Goal: Task Accomplishment & Management: Manage account settings

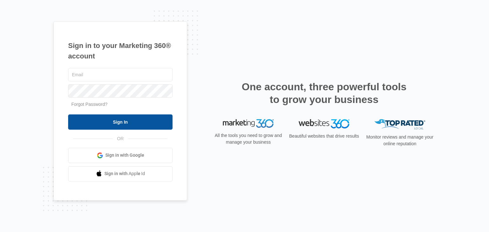
type input "[EMAIL_ADDRESS][DOMAIN_NAME]"
click at [145, 119] on input "Sign In" at bounding box center [120, 122] width 104 height 15
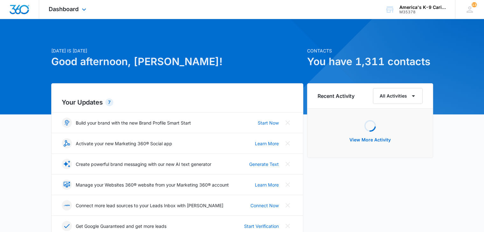
click at [84, 4] on div "Dashboard Apps Reputation Websites Forms CRM Email Social Content Ads Intellige…" at bounding box center [68, 9] width 58 height 19
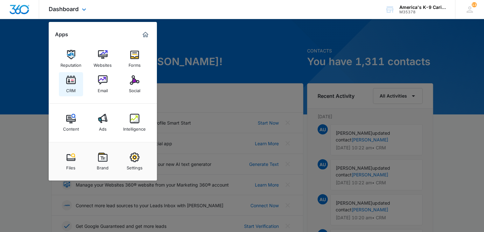
click at [75, 87] on div "CRM" at bounding box center [71, 89] width 10 height 8
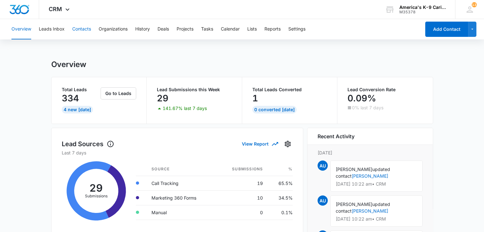
click at [82, 35] on button "Contacts" at bounding box center [81, 29] width 19 height 20
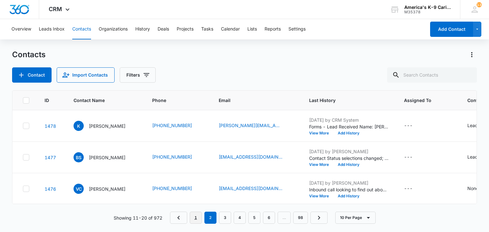
click at [198, 222] on link "1" at bounding box center [196, 218] width 12 height 12
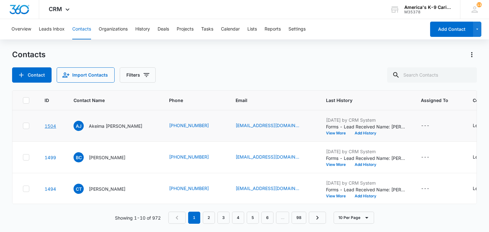
click at [48, 124] on link "1504" at bounding box center [50, 125] width 11 height 5
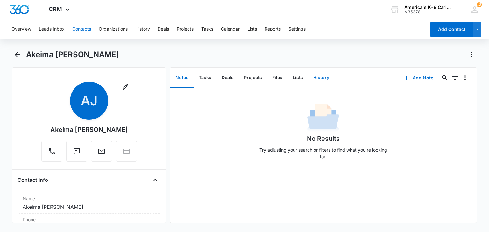
click at [318, 75] on button "History" at bounding box center [321, 78] width 26 height 20
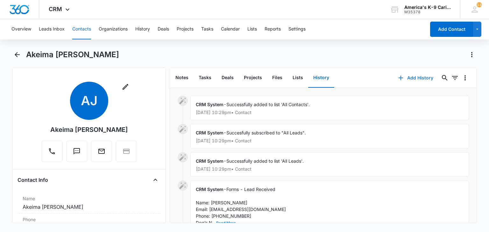
click at [409, 76] on button "Add History" at bounding box center [416, 77] width 48 height 15
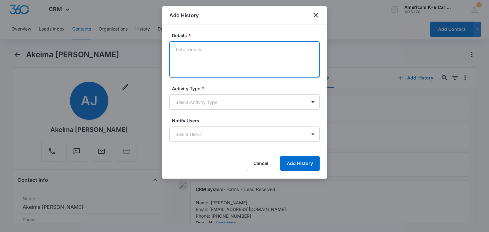
click at [254, 54] on textarea "Details *" at bounding box center [244, 59] width 150 height 36
click at [225, 49] on textarea "wcb friday to schedule - she was at the airport when we spoke" at bounding box center [244, 59] width 150 height 36
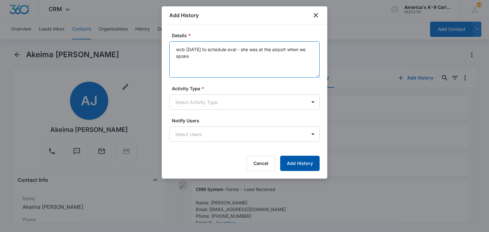
type textarea "wcb friday to schedule eval - she was at the airport when we spoke"
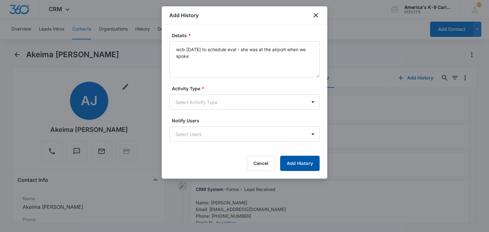
click at [307, 161] on button "Add History" at bounding box center [299, 163] width 39 height 15
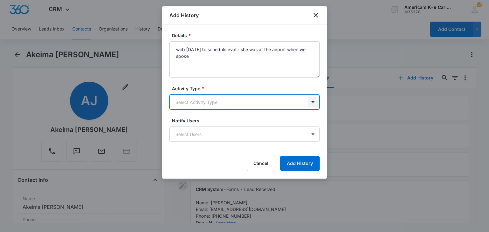
click at [316, 102] on body "CRM Apps Reputation Websites Forms CRM Email Social Content Ads Intelligence Fi…" at bounding box center [244, 116] width 489 height 232
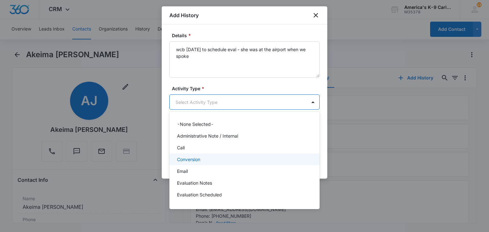
click at [244, 160] on div "Conversion" at bounding box center [244, 159] width 134 height 7
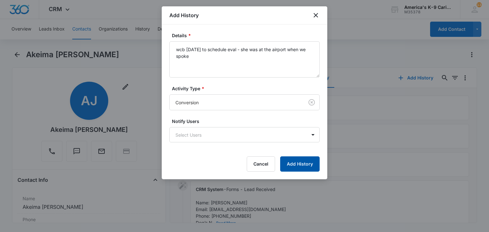
click at [296, 166] on button "Add History" at bounding box center [299, 164] width 39 height 15
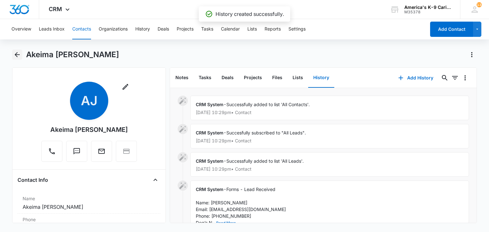
click at [19, 57] on icon "Back" at bounding box center [17, 55] width 8 height 8
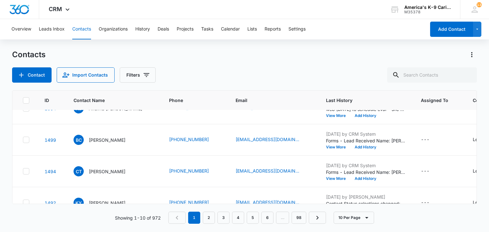
scroll to position [19, 0]
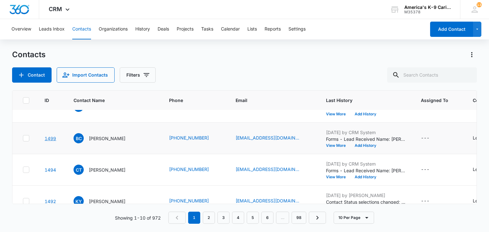
click at [52, 136] on link "1499" at bounding box center [50, 138] width 11 height 5
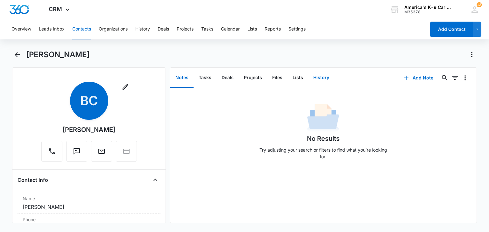
click at [321, 79] on button "History" at bounding box center [321, 78] width 26 height 20
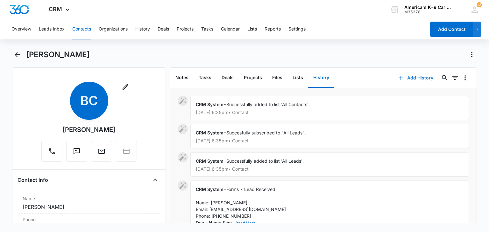
click at [398, 79] on icon "button" at bounding box center [401, 78] width 8 height 8
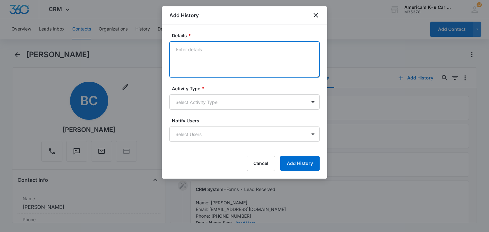
click at [200, 46] on textarea "Details *" at bounding box center [244, 59] width 150 height 36
type textarea "unable to make contact"
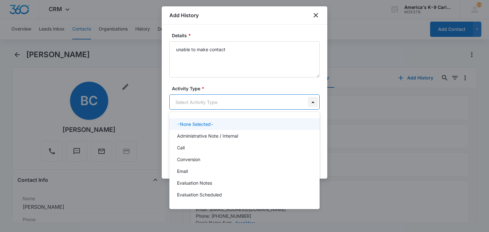
click at [314, 99] on body "CRM Apps Reputation Websites Forms CRM Email Social Content Ads Intelligence Fi…" at bounding box center [244, 116] width 489 height 232
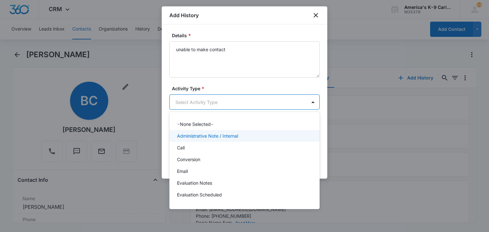
click at [243, 141] on div "Administrative Note / Internal" at bounding box center [244, 136] width 150 height 12
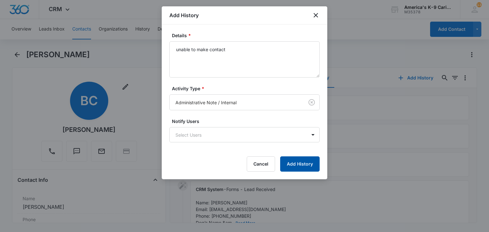
click at [312, 161] on button "Add History" at bounding box center [299, 164] width 39 height 15
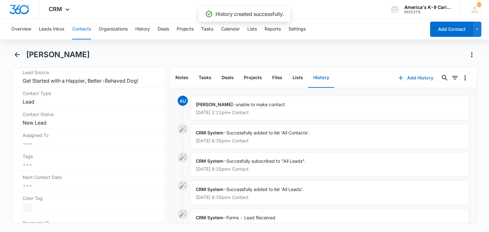
scroll to position [261, 0]
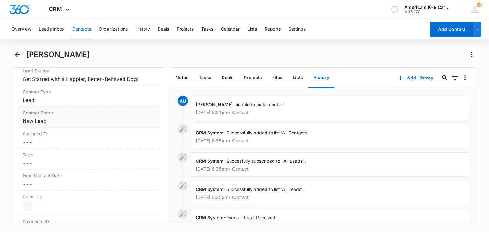
click at [128, 116] on div "Contact Status Cancel Save Changes New Lead" at bounding box center [88, 117] width 143 height 21
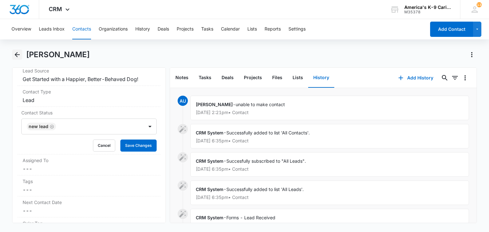
click at [21, 56] on icon "Back" at bounding box center [17, 55] width 8 height 8
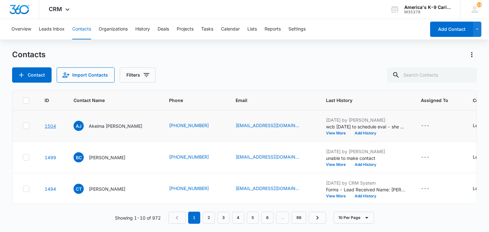
click at [52, 125] on link "1504" at bounding box center [50, 125] width 11 height 5
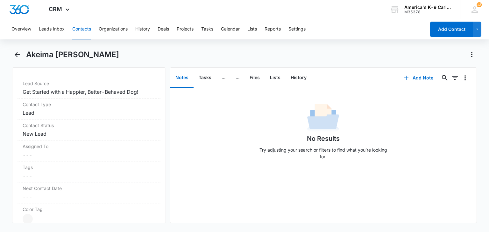
scroll to position [250, 0]
click at [137, 129] on dd "Cancel Save Changes New Lead" at bounding box center [89, 133] width 132 height 8
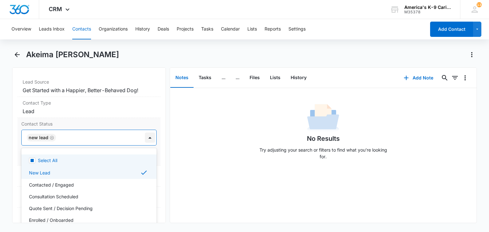
click at [146, 136] on div at bounding box center [150, 138] width 10 height 10
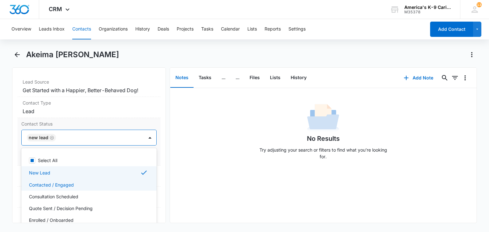
click at [120, 179] on div "Contacted / Engaged" at bounding box center [88, 185] width 135 height 12
click at [123, 173] on div "New Lead" at bounding box center [88, 173] width 118 height 8
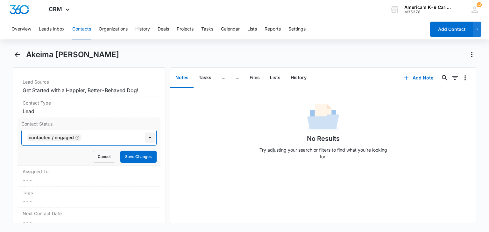
click at [145, 139] on div at bounding box center [150, 138] width 10 height 10
click at [139, 157] on button "Save Changes" at bounding box center [138, 157] width 36 height 12
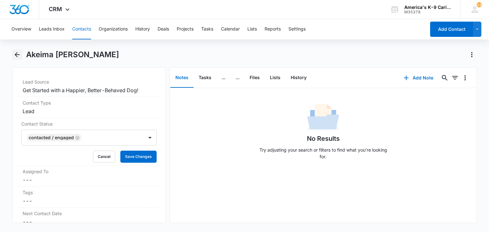
click at [19, 55] on icon "Back" at bounding box center [17, 55] width 8 height 8
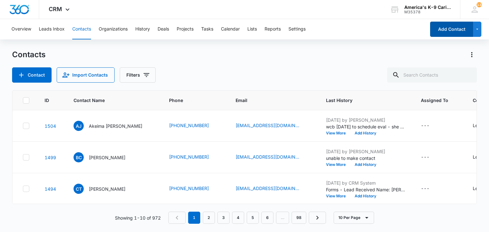
click at [456, 24] on button "Add Contact" at bounding box center [451, 29] width 43 height 15
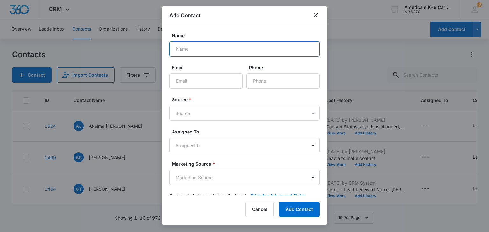
click at [202, 48] on input "Name" at bounding box center [244, 48] width 150 height 15
type input "[PERSON_NAME]"
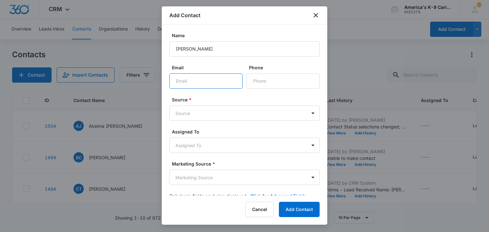
click at [199, 74] on input "Email" at bounding box center [205, 80] width 73 height 15
paste input "[EMAIL_ADDRESS][DOMAIN_NAME]"
type input "[EMAIL_ADDRESS][DOMAIN_NAME]"
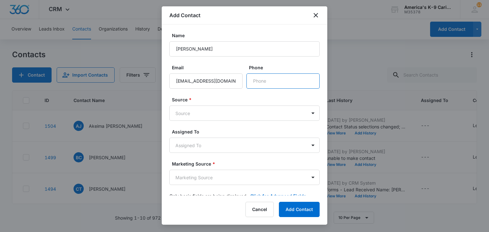
click at [259, 78] on input "Phone" at bounding box center [282, 80] width 73 height 15
paste input "[PHONE_NUMBER]"
type input "[PHONE_NUMBER]"
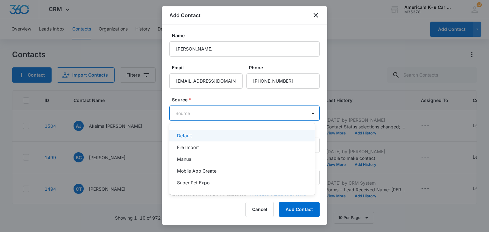
click at [266, 114] on body "CRM Apps Reputation Websites Forms CRM Email Social Content Ads Intelligence Fi…" at bounding box center [244, 116] width 489 height 232
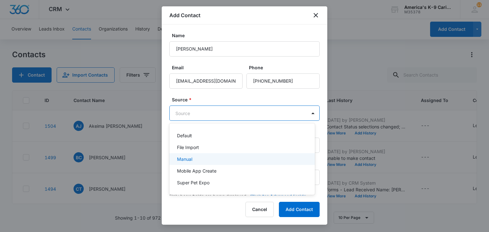
click at [248, 156] on div "Manual" at bounding box center [241, 159] width 129 height 7
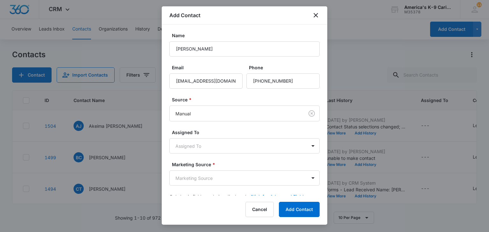
scroll to position [12, 0]
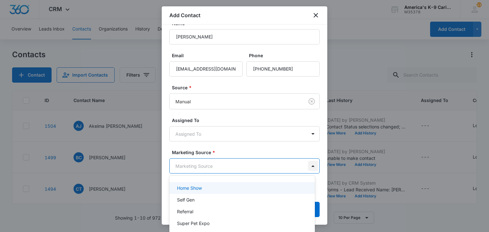
click at [312, 168] on body "CRM Apps Reputation Websites Forms CRM Email Social Content Ads Intelligence Fi…" at bounding box center [244, 116] width 489 height 232
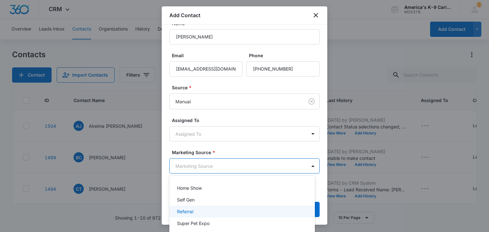
click at [275, 215] on div "Referral" at bounding box center [241, 212] width 145 height 12
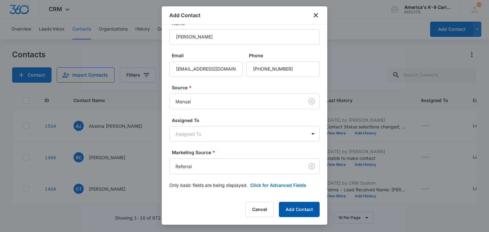
click at [301, 206] on button "Add Contact" at bounding box center [299, 209] width 41 height 15
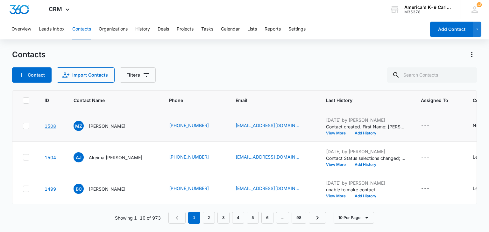
click at [51, 125] on link "1508" at bounding box center [50, 125] width 11 height 5
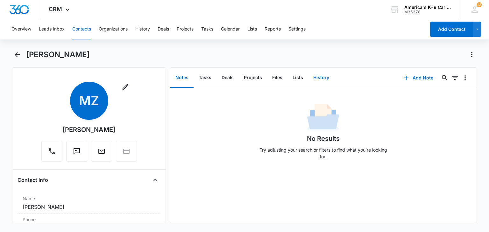
click at [324, 79] on button "History" at bounding box center [321, 78] width 26 height 20
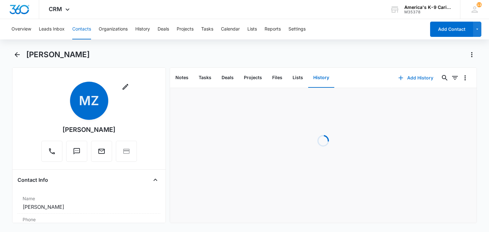
click at [402, 77] on button "Add History" at bounding box center [416, 77] width 48 height 15
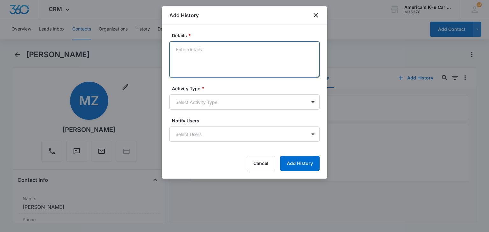
click at [221, 54] on textarea "Details *" at bounding box center [244, 59] width 150 height 36
type textarea "call in lead scheduled eval"
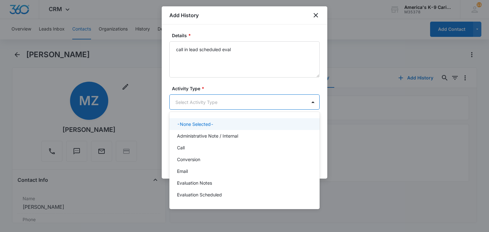
click at [226, 98] on body "CRM Apps Reputation Websites Forms CRM Email Social Content Ads Intelligence Fi…" at bounding box center [244, 116] width 489 height 232
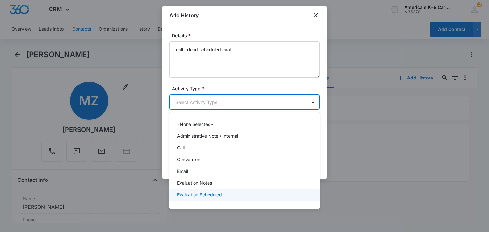
click at [231, 197] on div "Evaluation Scheduled" at bounding box center [244, 195] width 134 height 7
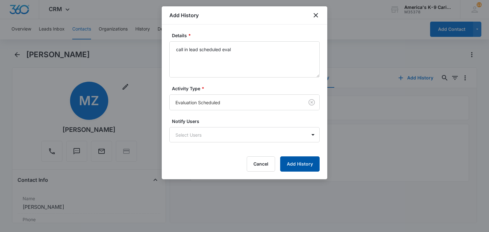
click at [295, 164] on button "Add History" at bounding box center [299, 164] width 39 height 15
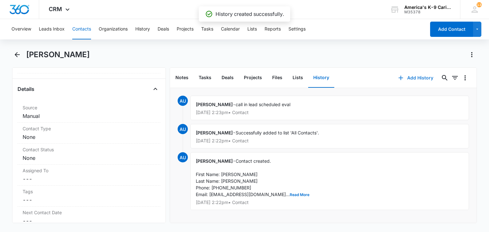
scroll to position [255, 0]
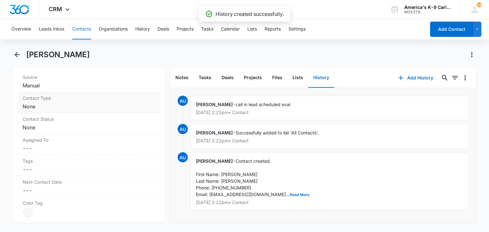
click at [143, 105] on dd "Cancel Save Changes None" at bounding box center [89, 107] width 132 height 8
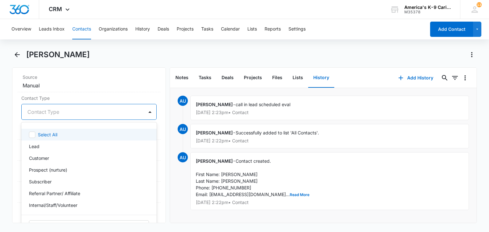
click at [146, 111] on div at bounding box center [150, 112] width 10 height 10
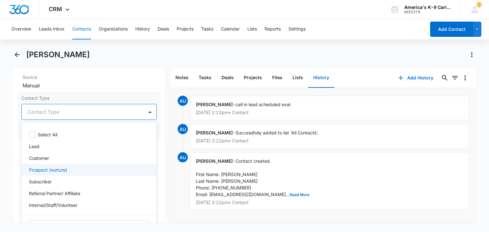
click at [115, 165] on div "Prospect (nurture)" at bounding box center [88, 170] width 135 height 12
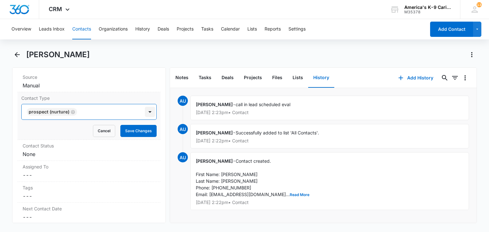
click at [145, 112] on div at bounding box center [150, 112] width 10 height 10
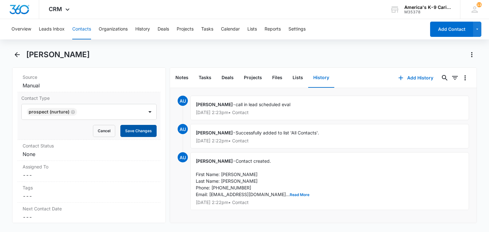
click at [140, 129] on button "Save Changes" at bounding box center [138, 131] width 36 height 12
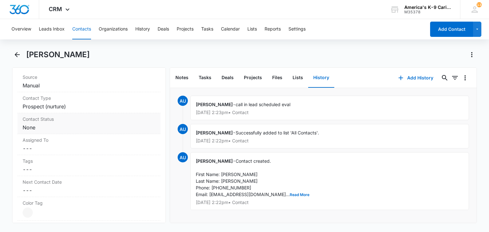
click at [144, 127] on dd "Cancel Save Changes None" at bounding box center [89, 128] width 132 height 8
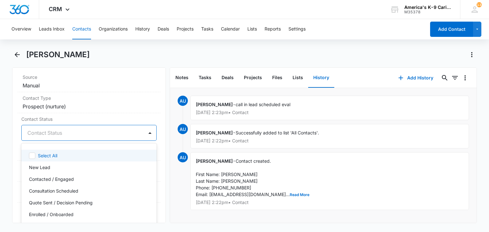
click at [147, 131] on div at bounding box center [150, 133] width 10 height 10
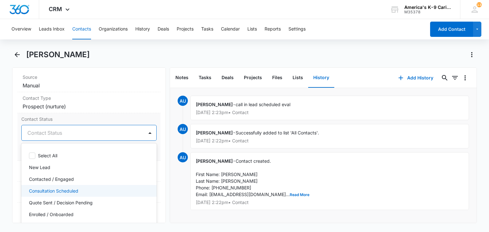
click at [117, 194] on div "Consultation Scheduled" at bounding box center [88, 191] width 135 height 12
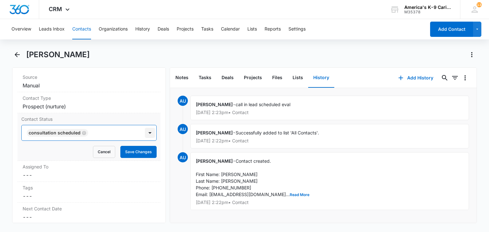
click at [148, 132] on div at bounding box center [150, 133] width 10 height 10
click at [143, 149] on button "Save Changes" at bounding box center [138, 152] width 36 height 12
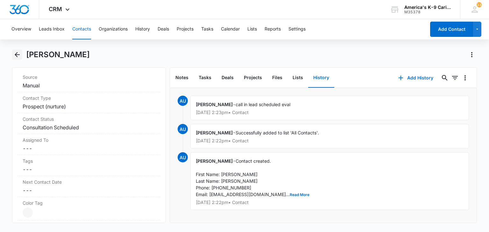
click at [19, 56] on icon "Back" at bounding box center [17, 55] width 8 height 8
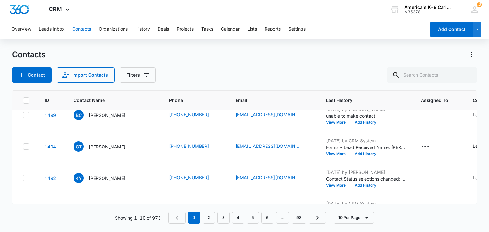
scroll to position [79, 0]
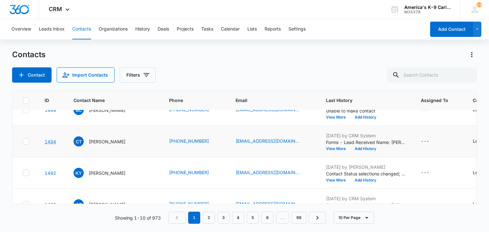
click at [51, 141] on link "1494" at bounding box center [50, 141] width 11 height 5
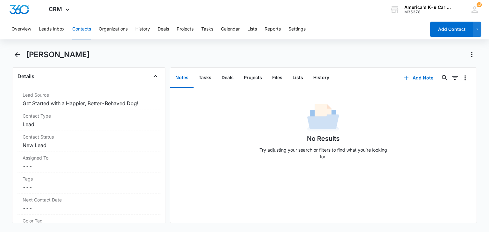
scroll to position [232, 0]
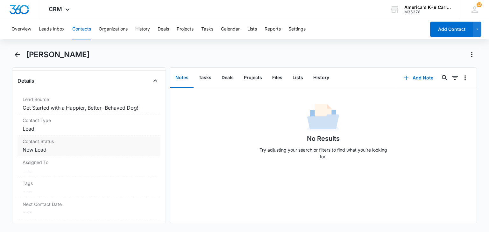
click at [122, 141] on label "Contact Status" at bounding box center [89, 141] width 132 height 7
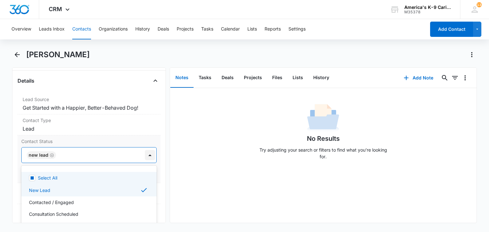
click at [145, 156] on div at bounding box center [150, 155] width 10 height 10
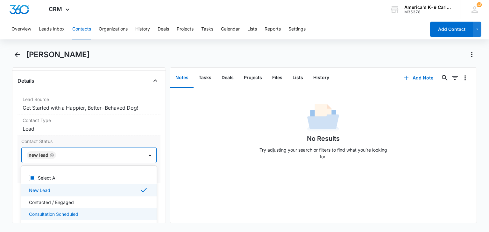
click at [123, 209] on div "Consultation Scheduled" at bounding box center [88, 214] width 135 height 12
click at [140, 193] on icon at bounding box center [144, 190] width 8 height 8
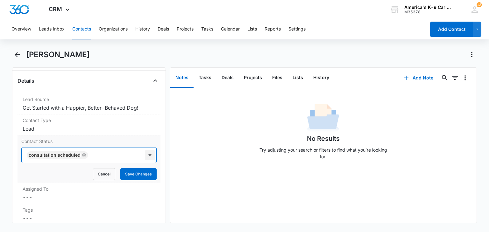
click at [145, 157] on div at bounding box center [150, 155] width 10 height 10
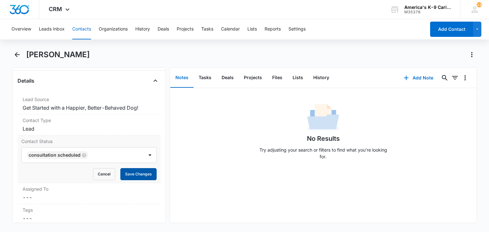
click at [144, 173] on button "Save Changes" at bounding box center [138, 174] width 36 height 12
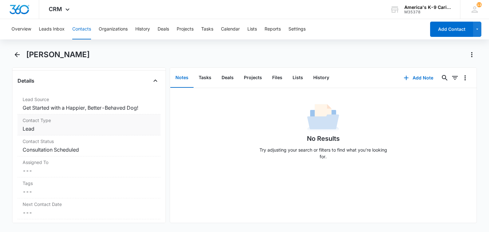
click at [147, 125] on dd "Cancel Save Changes Lead" at bounding box center [89, 129] width 132 height 8
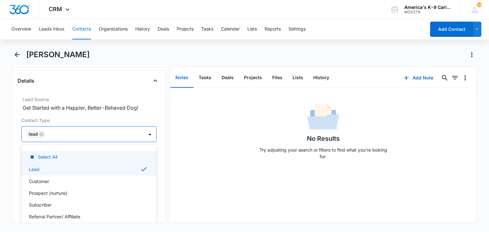
click at [145, 132] on div at bounding box center [150, 134] width 10 height 10
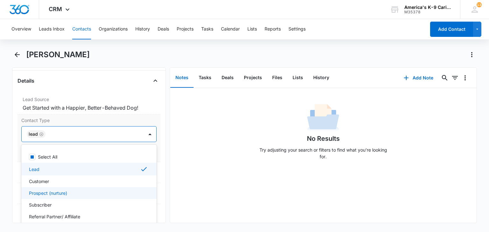
click at [115, 188] on div "Prospect (nurture)" at bounding box center [88, 193] width 135 height 12
click at [123, 171] on div "Lead" at bounding box center [88, 169] width 118 height 8
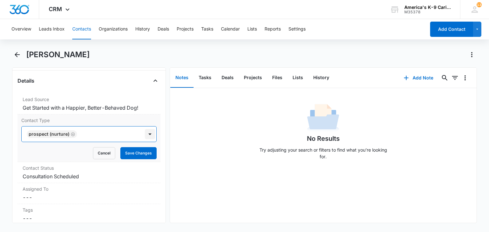
click at [145, 137] on div at bounding box center [150, 134] width 10 height 10
click at [142, 150] on button "Save Changes" at bounding box center [138, 153] width 36 height 12
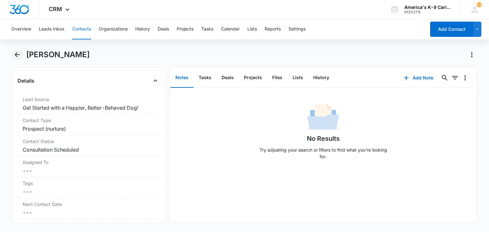
click at [19, 55] on icon "Back" at bounding box center [17, 55] width 8 height 8
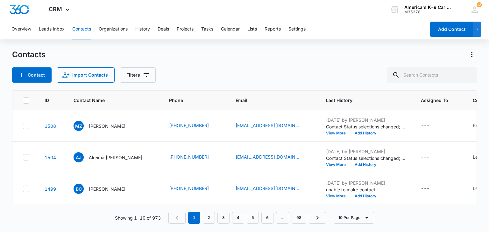
scroll to position [79, 0]
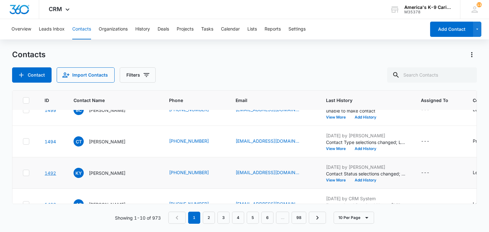
click at [48, 172] on link "1492" at bounding box center [50, 173] width 11 height 5
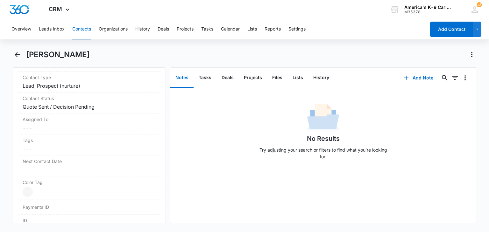
scroll to position [235, 0]
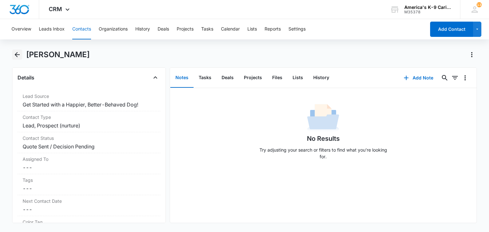
click at [19, 54] on icon "Back" at bounding box center [17, 54] width 5 height 5
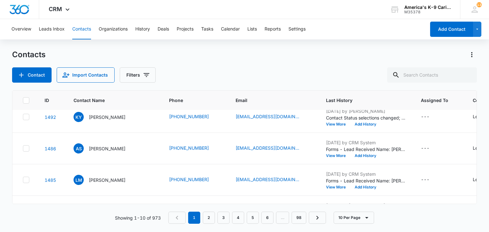
scroll to position [136, 0]
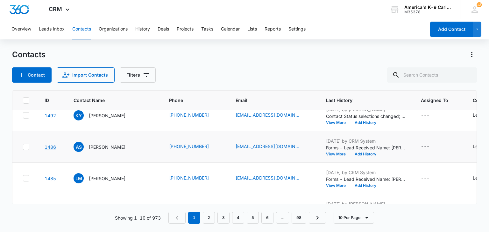
click at [50, 145] on link "1486" at bounding box center [50, 146] width 11 height 5
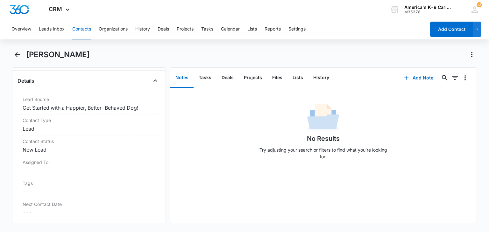
scroll to position [245, 0]
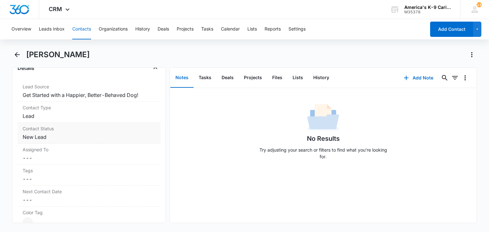
click at [140, 129] on label "Contact Status" at bounding box center [89, 128] width 132 height 7
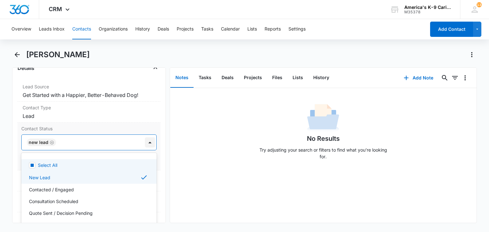
click at [145, 141] on div at bounding box center [150, 142] width 10 height 10
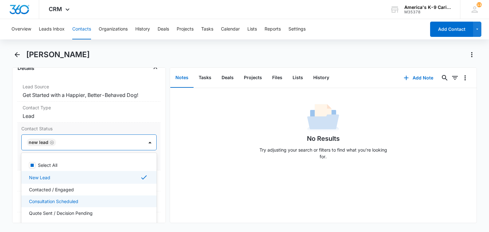
click at [114, 199] on div "Consultation Scheduled" at bounding box center [88, 201] width 118 height 7
click at [116, 178] on div "New Lead" at bounding box center [88, 178] width 118 height 8
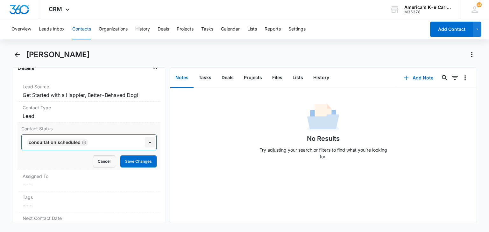
click at [145, 142] on div at bounding box center [150, 142] width 10 height 10
click at [142, 162] on button "Save Changes" at bounding box center [138, 162] width 36 height 12
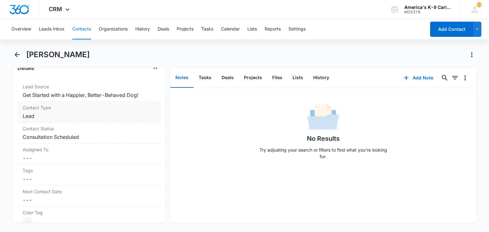
click at [144, 116] on dd "Cancel Save Changes Lead" at bounding box center [89, 116] width 132 height 8
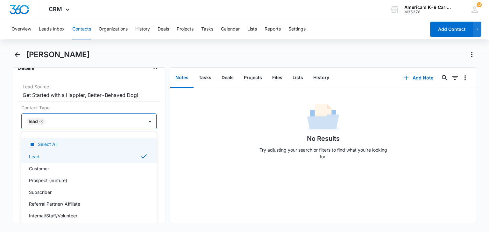
click at [145, 119] on div at bounding box center [150, 121] width 10 height 10
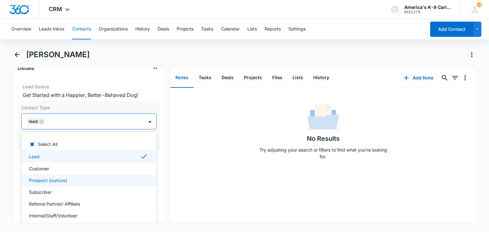
click at [110, 179] on div "Prospect (nurture)" at bounding box center [88, 180] width 118 height 7
click at [120, 156] on div "Lead" at bounding box center [88, 157] width 118 height 8
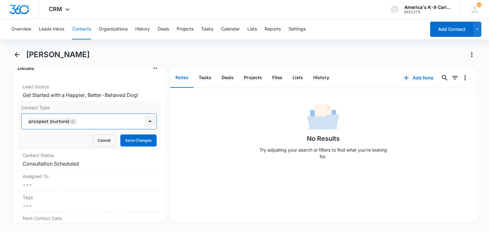
click at [145, 125] on div at bounding box center [150, 121] width 10 height 10
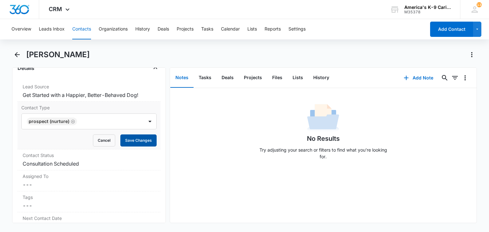
click at [133, 144] on button "Save Changes" at bounding box center [138, 141] width 36 height 12
click at [20, 59] on button "Back" at bounding box center [17, 55] width 10 height 10
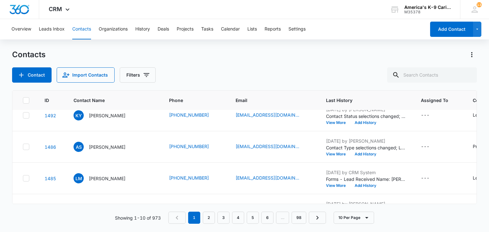
scroll to position [156, 0]
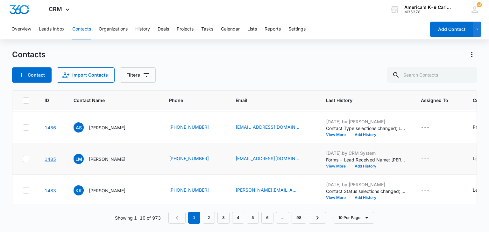
click at [52, 158] on link "1485" at bounding box center [50, 159] width 11 height 5
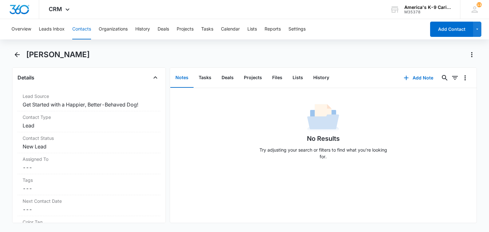
scroll to position [255, 0]
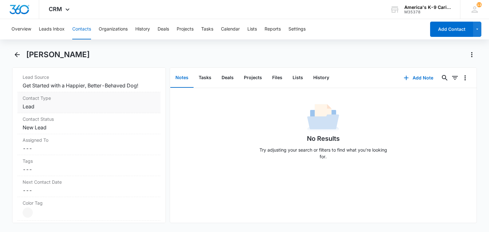
click at [139, 107] on dd "Cancel Save Changes Lead" at bounding box center [89, 107] width 132 height 8
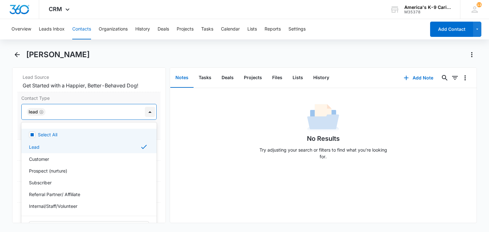
click at [145, 112] on div at bounding box center [150, 112] width 10 height 10
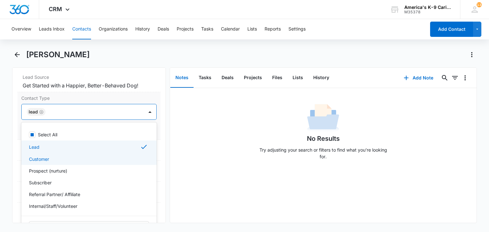
click at [109, 162] on div "Customer" at bounding box center [88, 159] width 135 height 12
click at [112, 150] on div "Lead" at bounding box center [88, 147] width 135 height 13
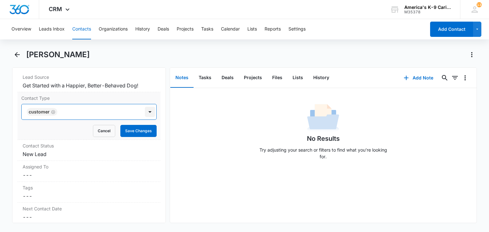
click at [145, 114] on div at bounding box center [150, 112] width 10 height 10
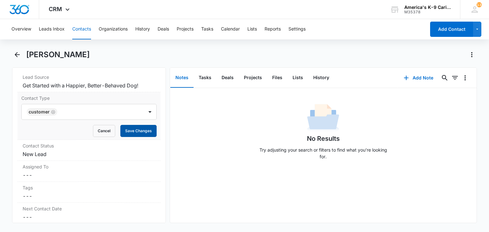
click at [140, 127] on button "Save Changes" at bounding box center [138, 131] width 36 height 12
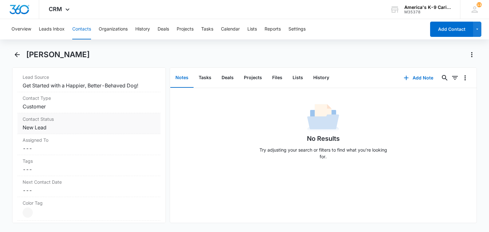
click at [141, 122] on div "Contact Status Cancel Save Changes New Lead" at bounding box center [88, 123] width 143 height 21
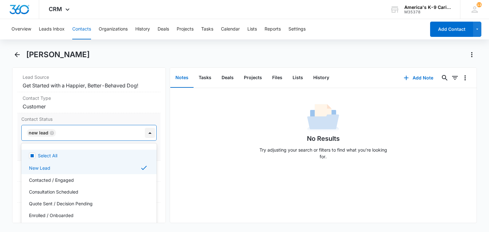
click at [146, 132] on div at bounding box center [150, 133] width 10 height 10
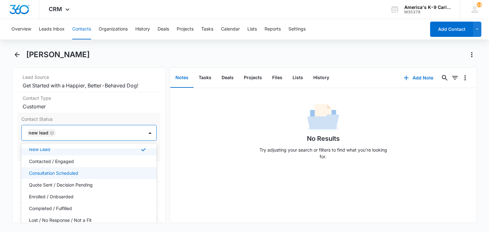
scroll to position [20, 0]
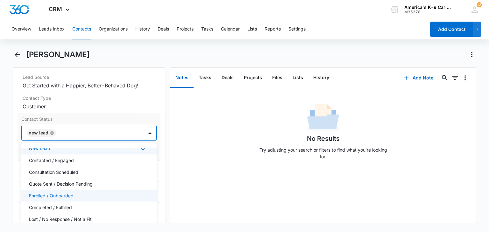
click at [125, 196] on div "Enrolled / Onboarded" at bounding box center [88, 195] width 118 height 7
click at [140, 150] on icon at bounding box center [144, 148] width 8 height 8
click at [145, 135] on div at bounding box center [150, 133] width 10 height 10
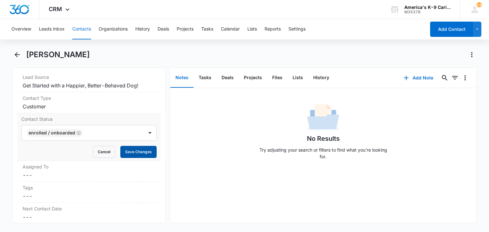
click at [143, 151] on button "Save Changes" at bounding box center [138, 152] width 36 height 12
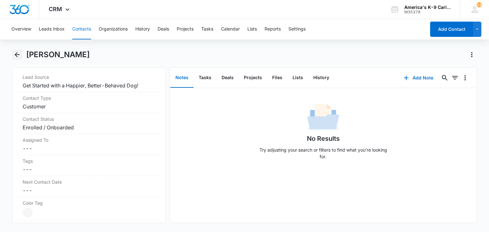
click at [17, 57] on icon "Back" at bounding box center [17, 55] width 8 height 8
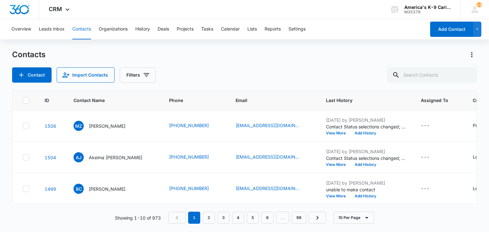
scroll to position [156, 0]
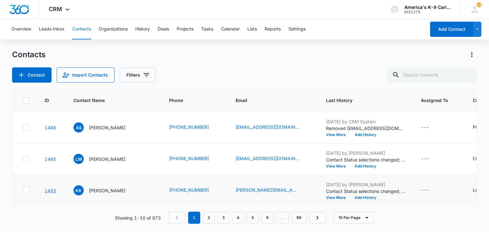
click at [49, 188] on link "1483" at bounding box center [50, 190] width 11 height 5
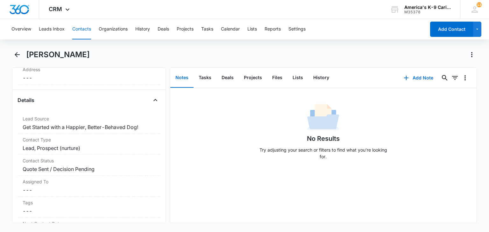
scroll to position [215, 0]
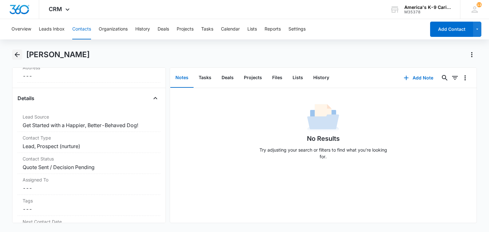
click at [20, 52] on icon "Back" at bounding box center [17, 55] width 8 height 8
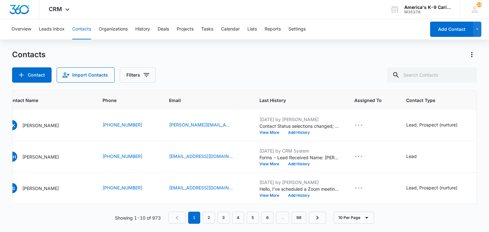
scroll to position [225, 0]
